Goal: Task Accomplishment & Management: Manage account settings

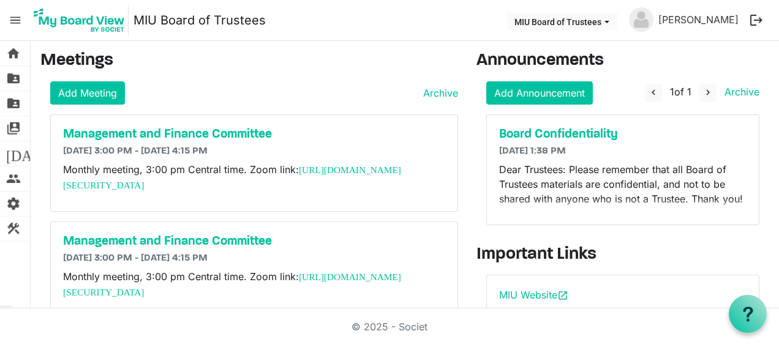
click at [17, 15] on span "menu" at bounding box center [15, 20] width 23 height 23
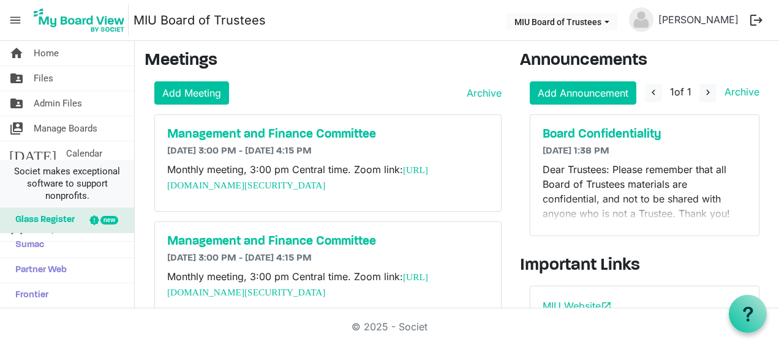
click at [50, 174] on span "Societ makes exceptional software to support nonprofits." at bounding box center [67, 183] width 123 height 37
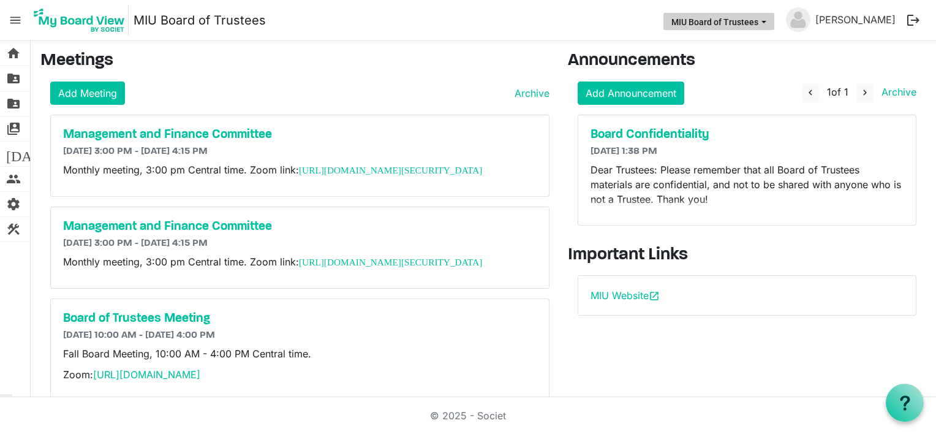
click at [708, 23] on button "MIU Board of Trustees" at bounding box center [718, 21] width 111 height 17
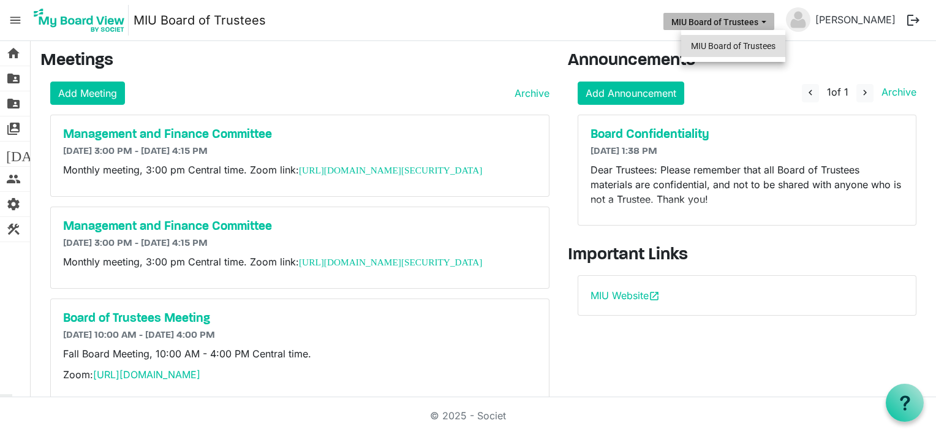
click at [708, 45] on li "MIU Board of Trustees" at bounding box center [733, 46] width 104 height 22
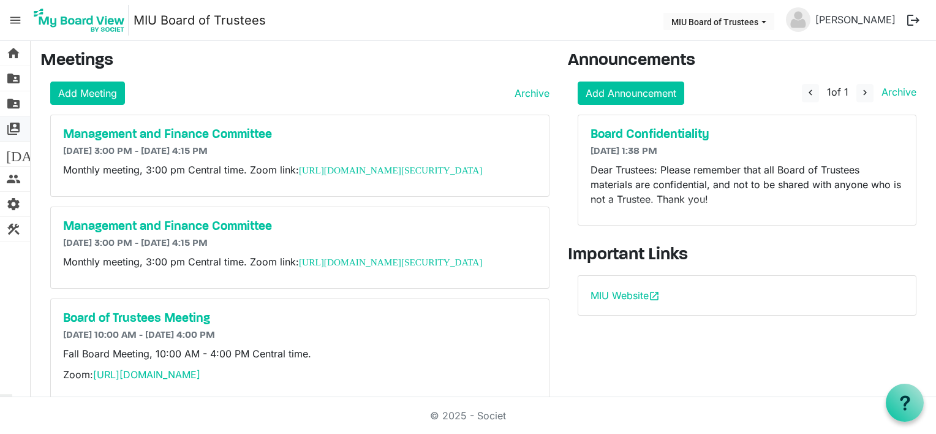
click at [18, 125] on span "switch_account" at bounding box center [13, 128] width 15 height 25
click at [10, 152] on span "[DATE]" at bounding box center [29, 154] width 47 height 25
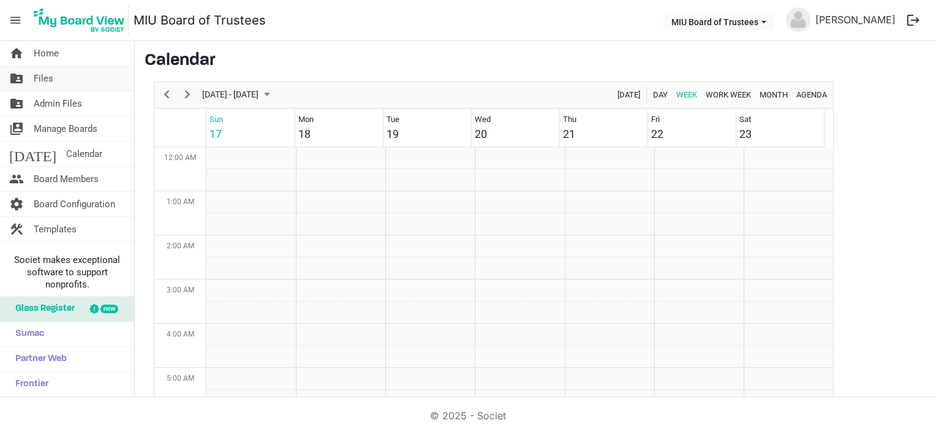
scroll to position [397, 0]
click at [66, 179] on span "Board Members" at bounding box center [66, 179] width 65 height 25
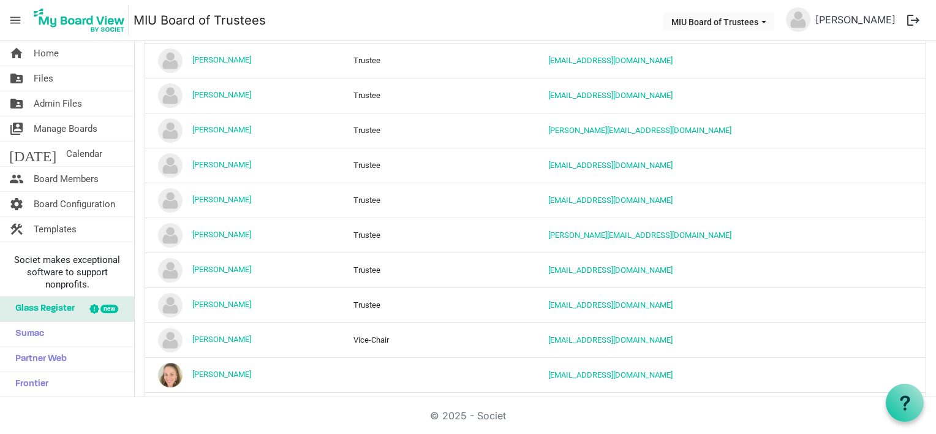
scroll to position [613, 0]
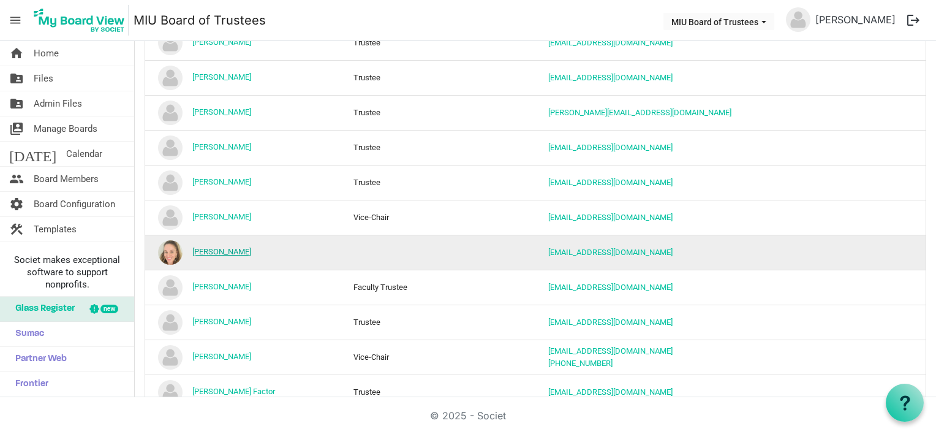
click at [218, 247] on link "[PERSON_NAME]" at bounding box center [221, 251] width 59 height 9
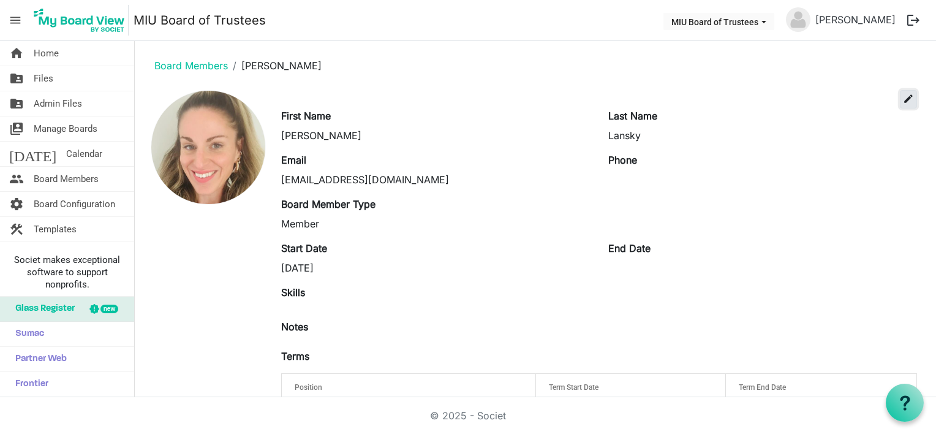
click at [903, 98] on span "edit" at bounding box center [908, 98] width 11 height 11
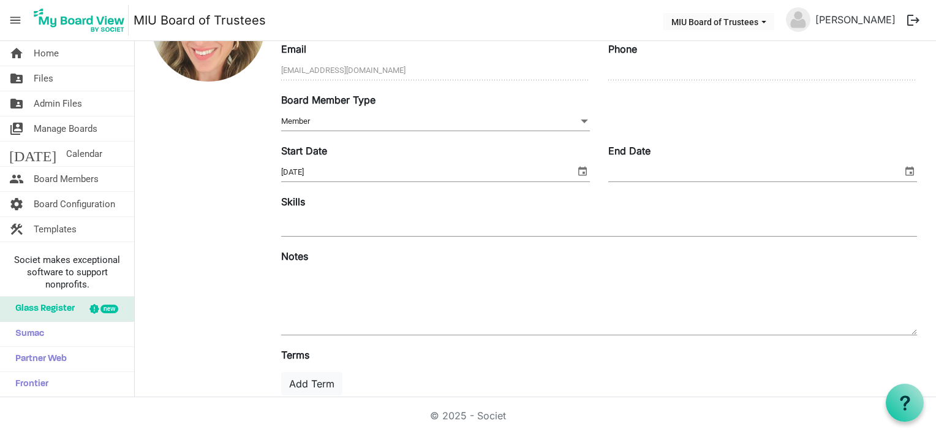
scroll to position [199, 0]
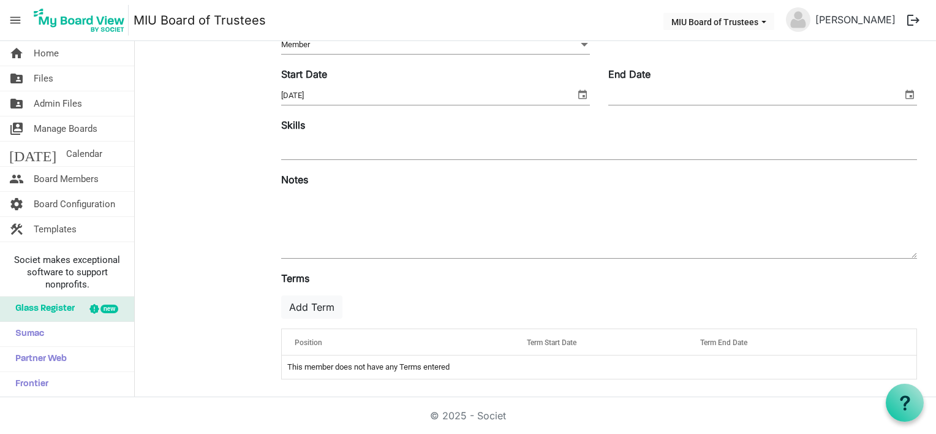
click at [308, 339] on span "Position" at bounding box center [309, 342] width 28 height 9
click at [312, 301] on button "Add Term" at bounding box center [311, 306] width 61 height 23
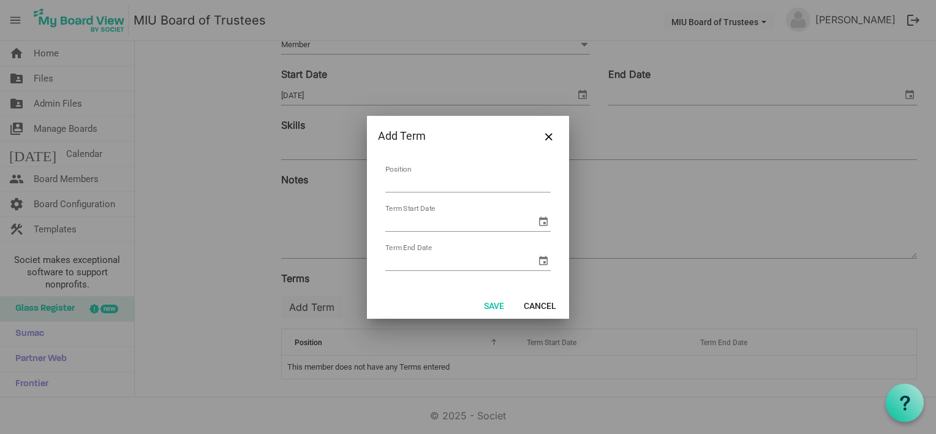
click at [432, 175] on input "Position" at bounding box center [467, 182] width 165 height 19
type input "Trustee"
click at [434, 225] on input "Term Start Date" at bounding box center [460, 222] width 151 height 18
click at [542, 221] on span "select" at bounding box center [543, 221] width 15 height 15
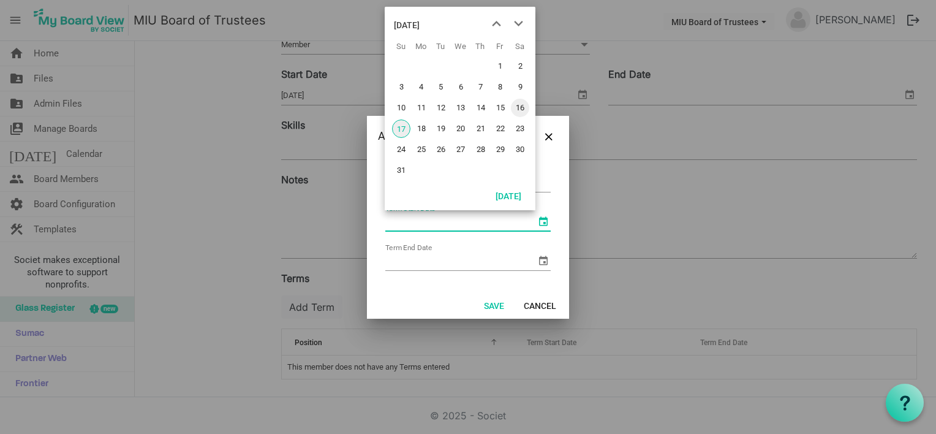
click at [518, 107] on span "16" at bounding box center [520, 108] width 18 height 18
type input "8/16/2025"
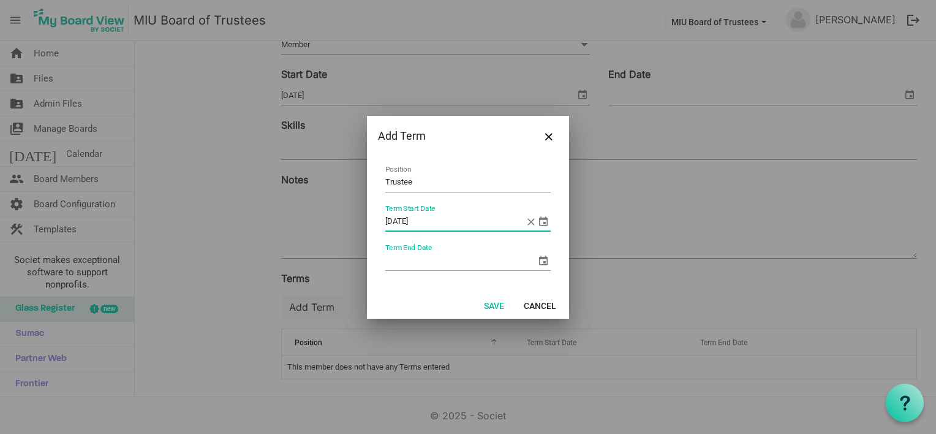
click at [439, 260] on input "Term End Date" at bounding box center [460, 261] width 151 height 18
type input "8/16/2030"
click at [492, 305] on button "Save" at bounding box center [494, 304] width 36 height 17
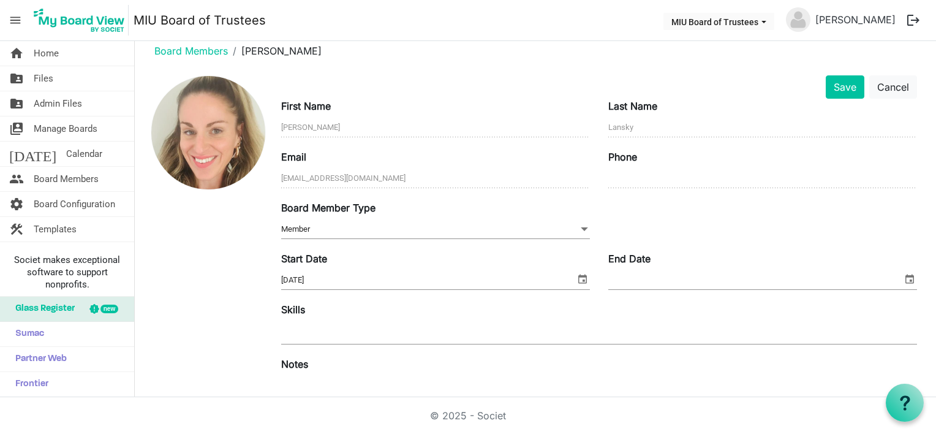
scroll to position [0, 0]
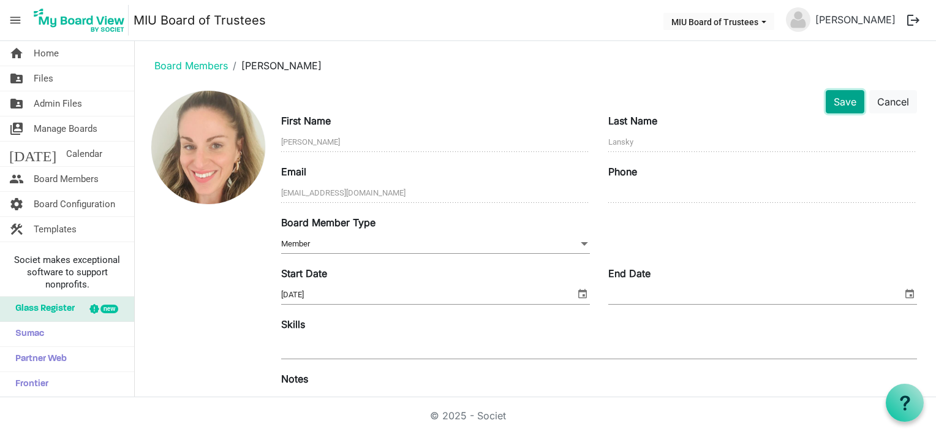
click at [832, 98] on button "Save" at bounding box center [845, 101] width 39 height 23
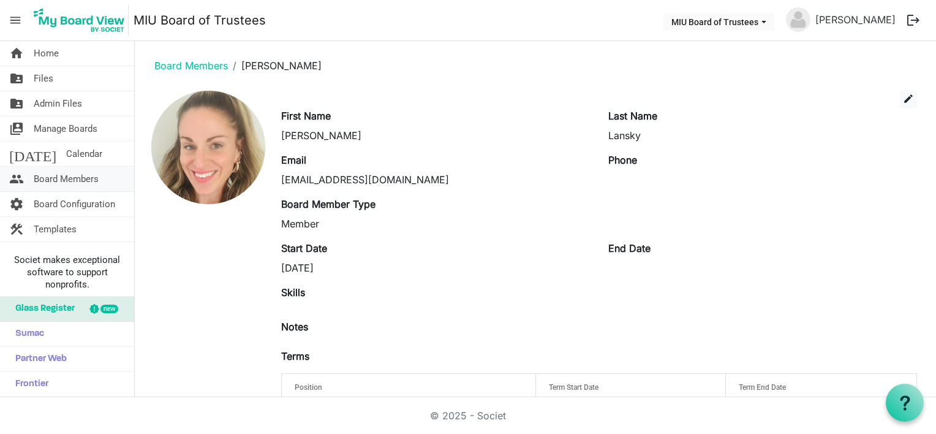
click at [62, 176] on span "Board Members" at bounding box center [66, 179] width 65 height 25
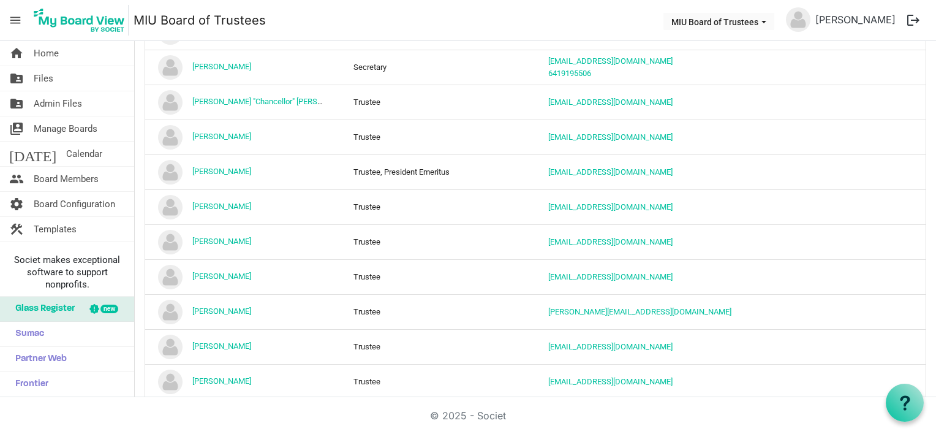
scroll to position [2, 0]
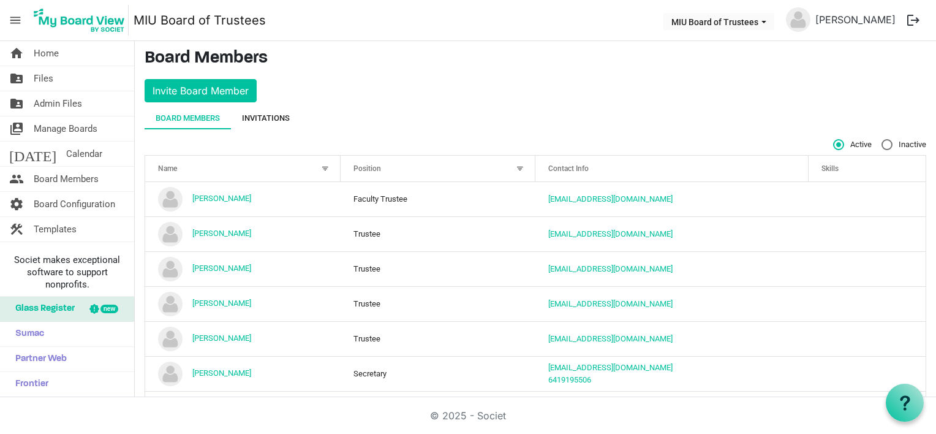
click at [270, 116] on div "Invitations" at bounding box center [266, 118] width 48 height 12
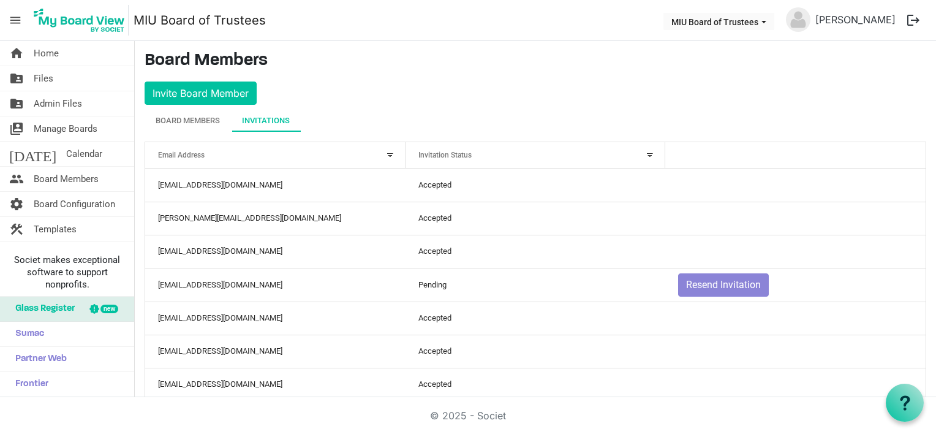
click at [387, 154] on div at bounding box center [389, 154] width 13 height 13
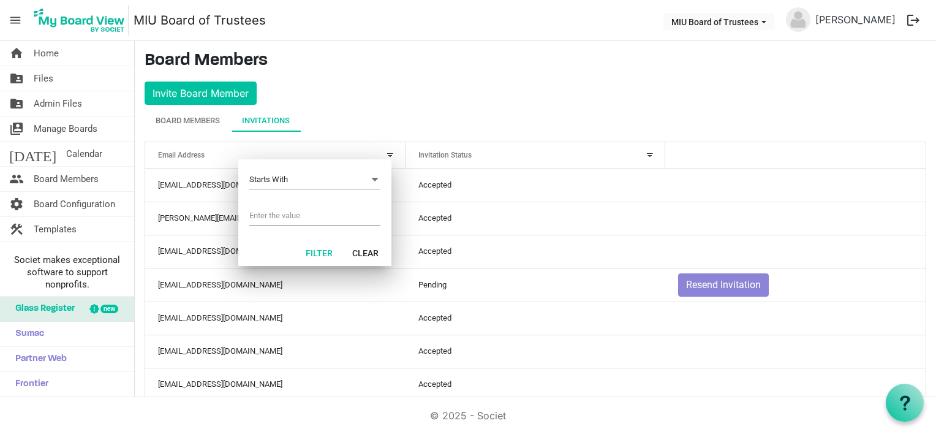
click at [387, 154] on div at bounding box center [389, 154] width 13 height 13
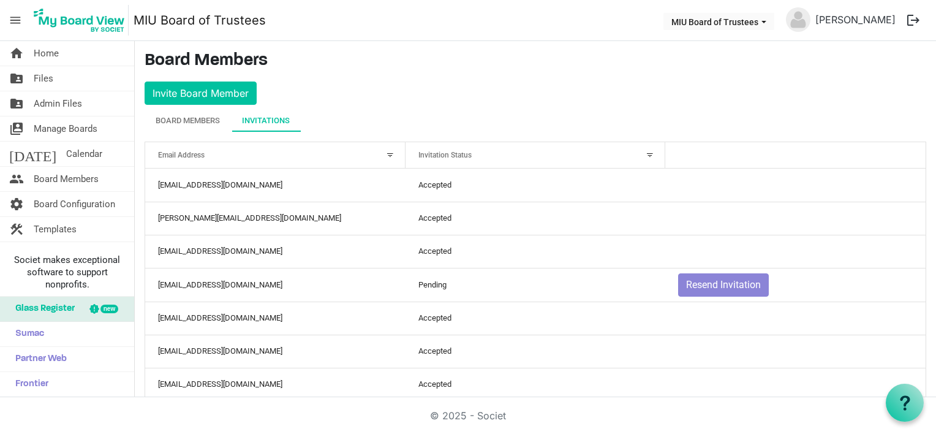
click at [644, 154] on div at bounding box center [649, 154] width 13 height 13
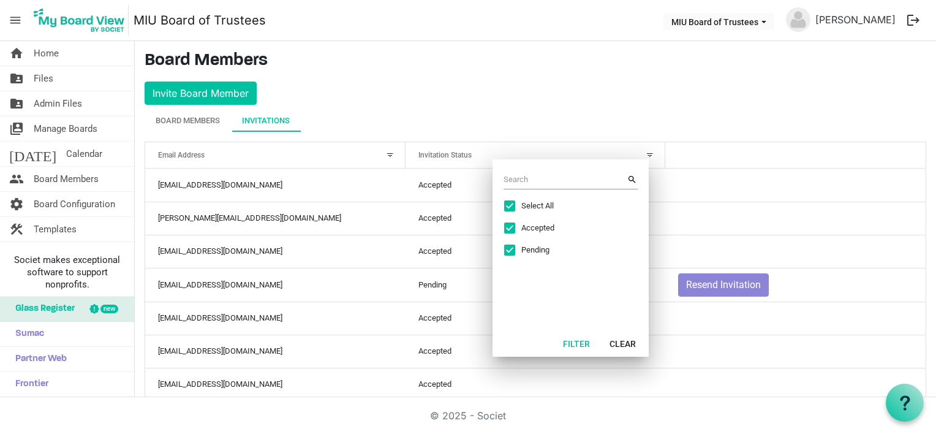
click at [532, 249] on span "Pending" at bounding box center [567, 249] width 92 height 11
checkbox input "false"
click at [526, 225] on span "Accepted" at bounding box center [567, 227] width 92 height 11
checkbox input "false"
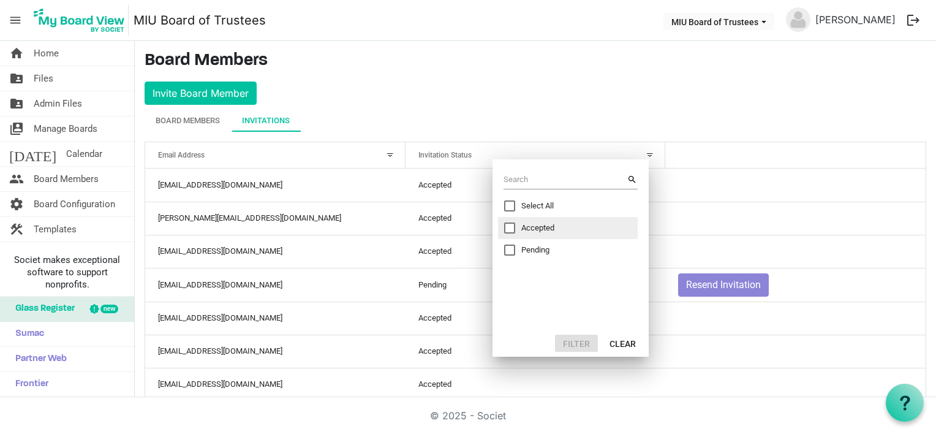
click at [525, 244] on span "Pending" at bounding box center [567, 249] width 92 height 11
checkbox input "true"
click at [580, 339] on button "Filter" at bounding box center [576, 342] width 43 height 17
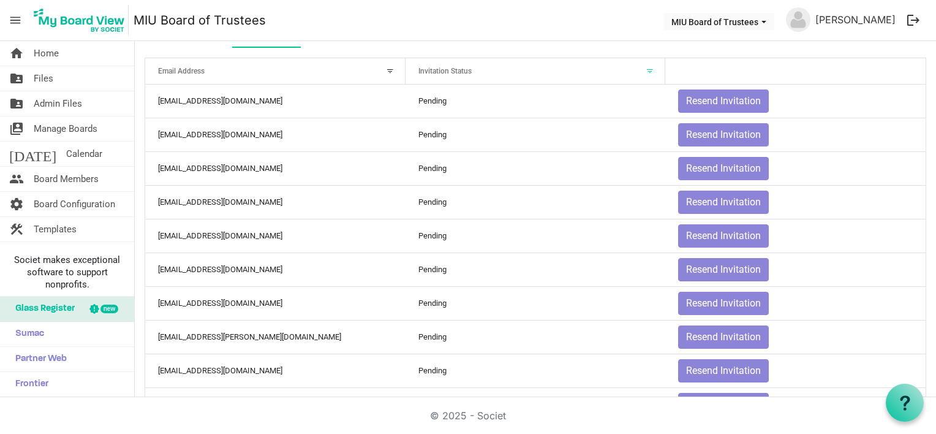
scroll to position [23, 0]
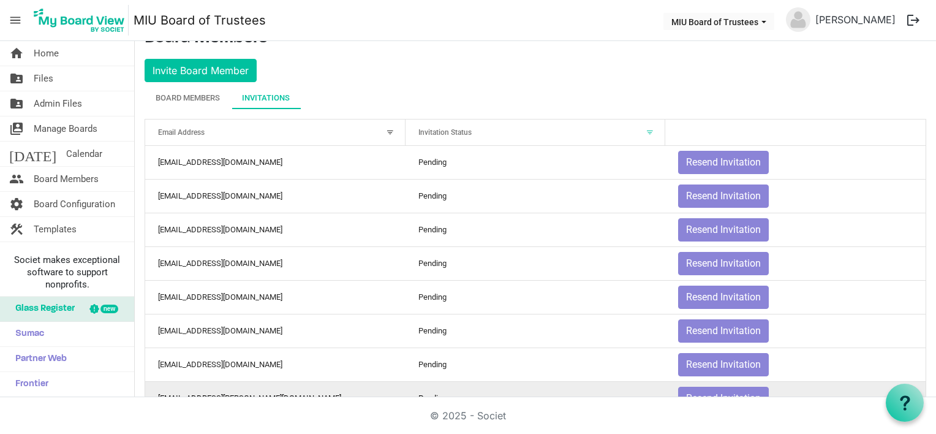
click at [485, 387] on td "Pending" at bounding box center [536, 398] width 260 height 34
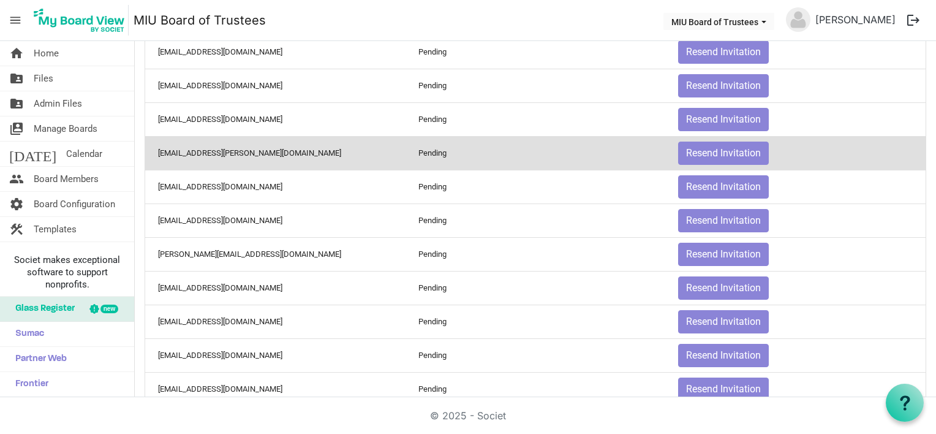
scroll to position [329, 0]
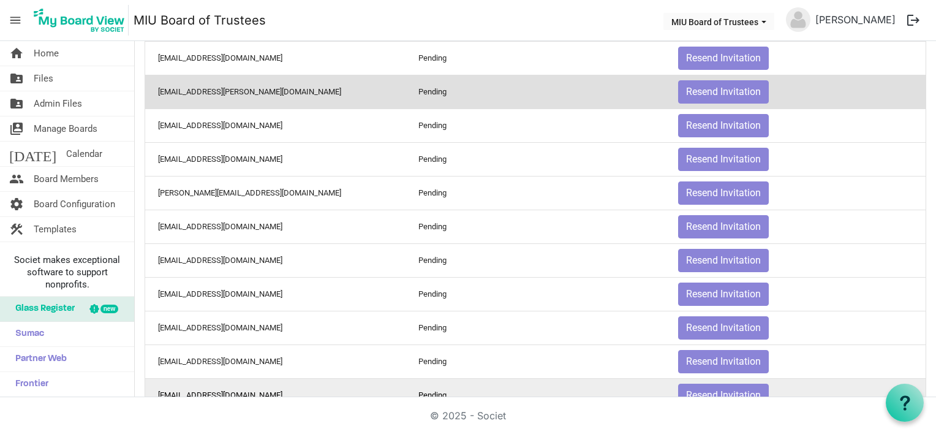
click at [491, 394] on td "Pending" at bounding box center [536, 395] width 260 height 34
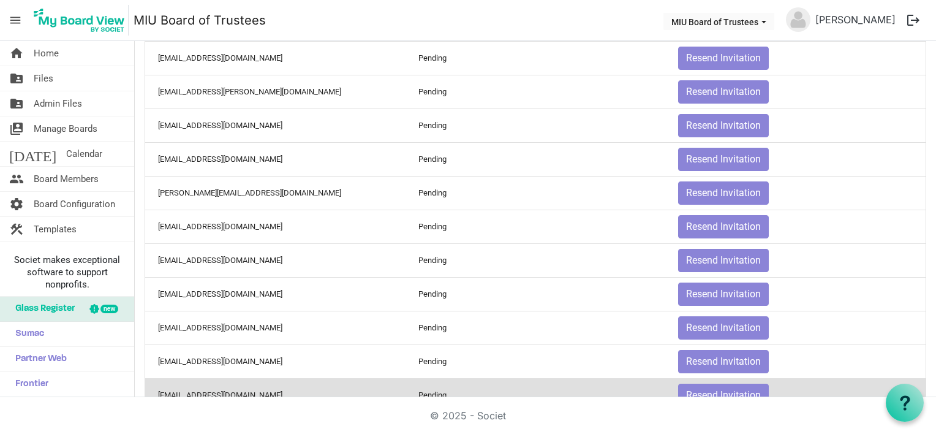
scroll to position [390, 0]
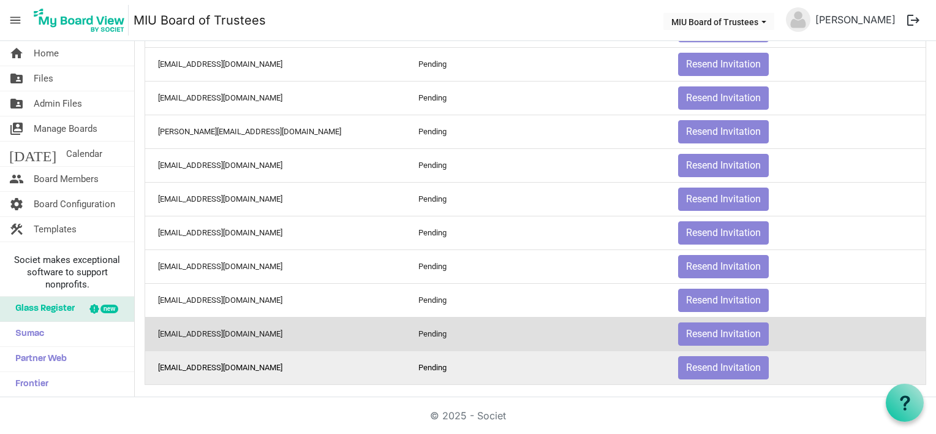
click at [483, 361] on td "Pending" at bounding box center [536, 367] width 260 height 34
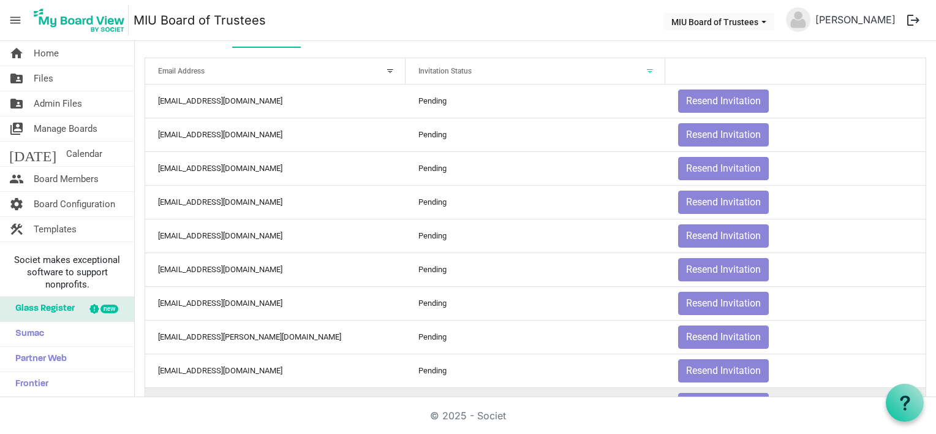
scroll to position [0, 0]
